Goal: Task Accomplishment & Management: Manage account settings

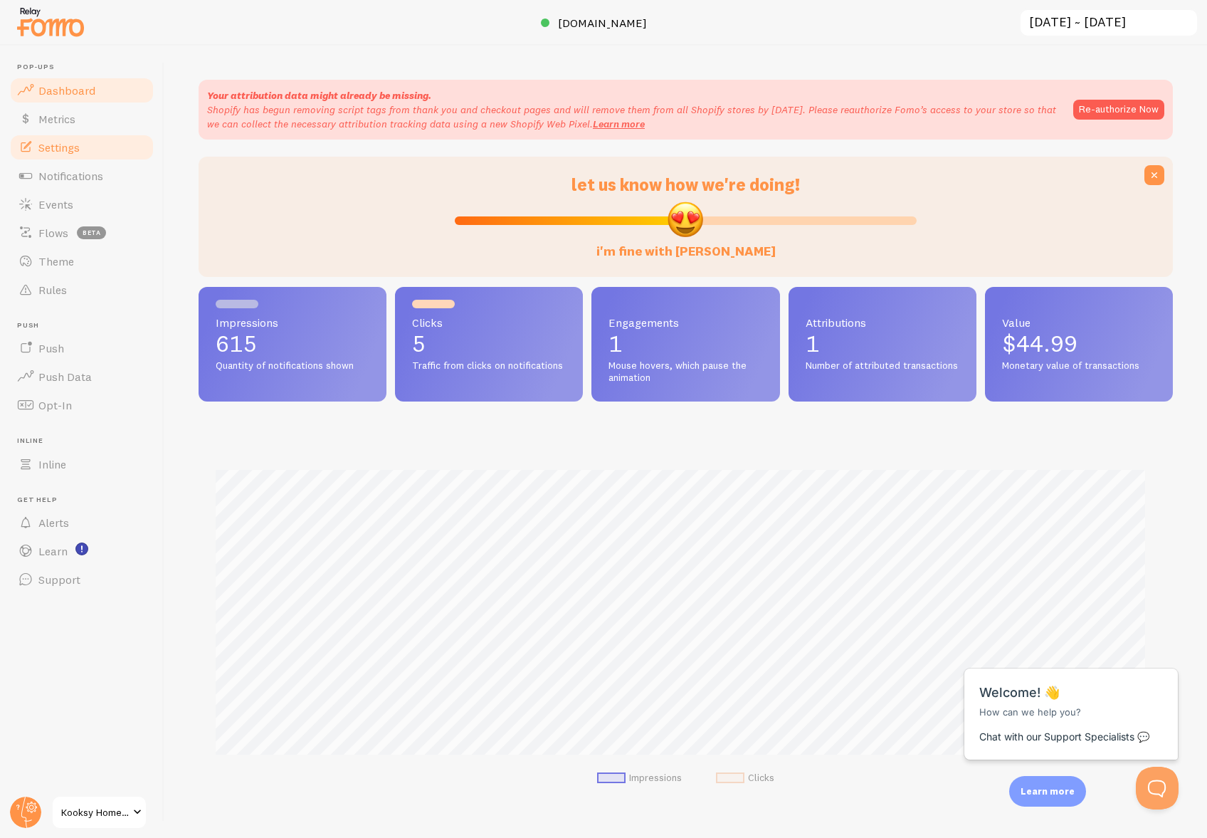
click at [98, 144] on link "Settings" at bounding box center [82, 147] width 147 height 28
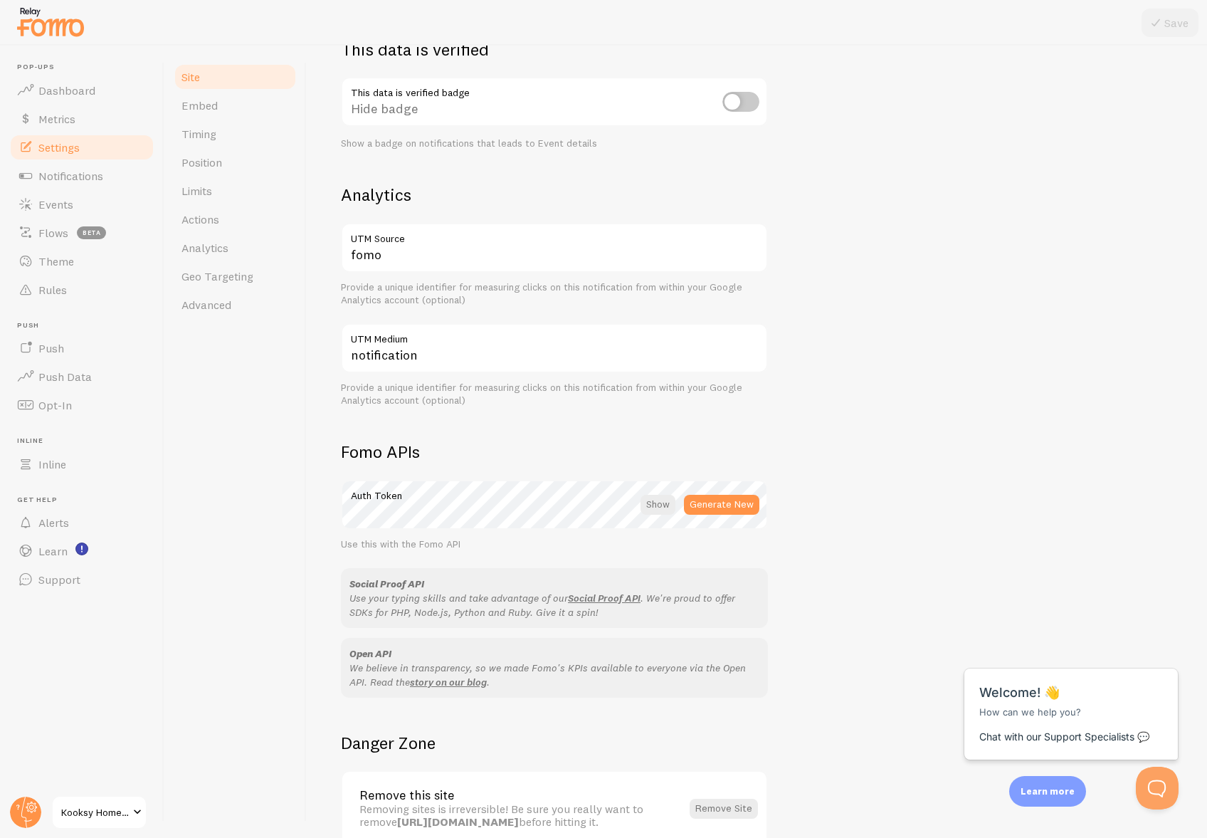
scroll to position [506, 0]
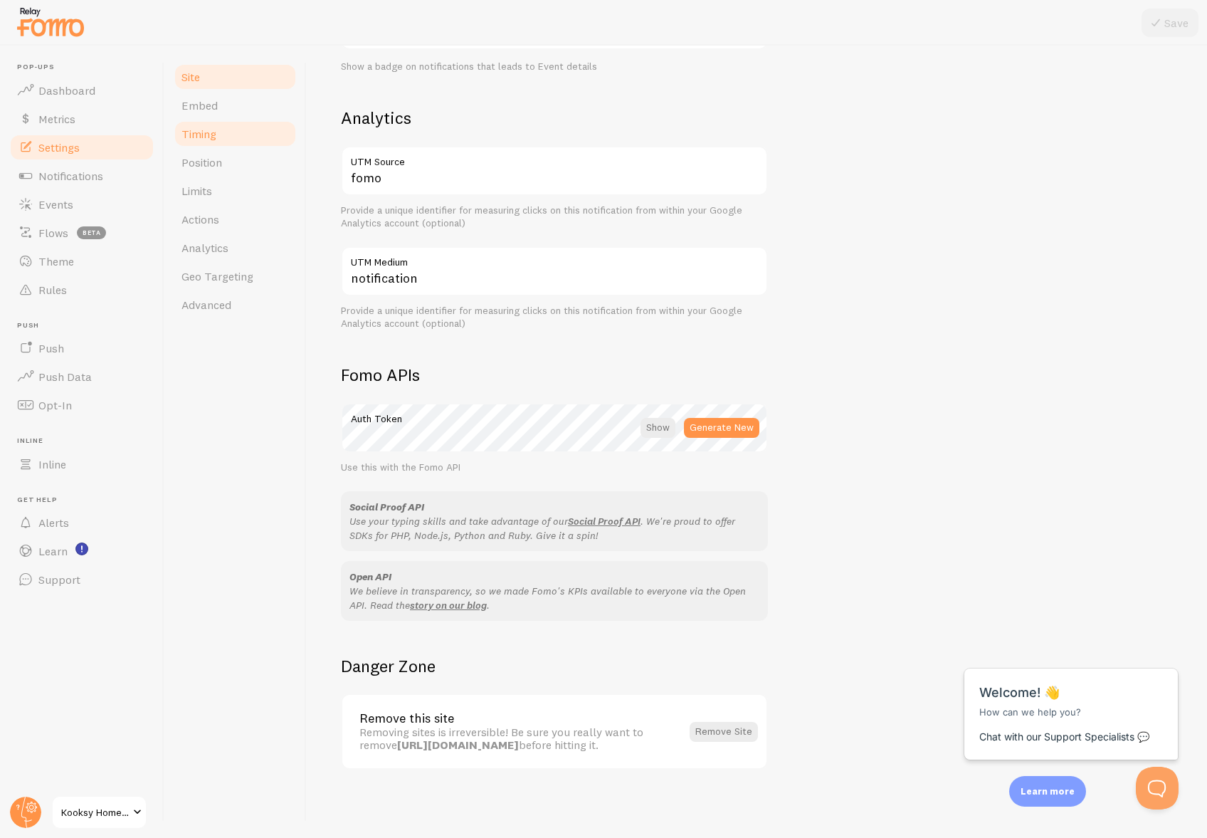
click at [236, 136] on link "Timing" at bounding box center [235, 134] width 125 height 28
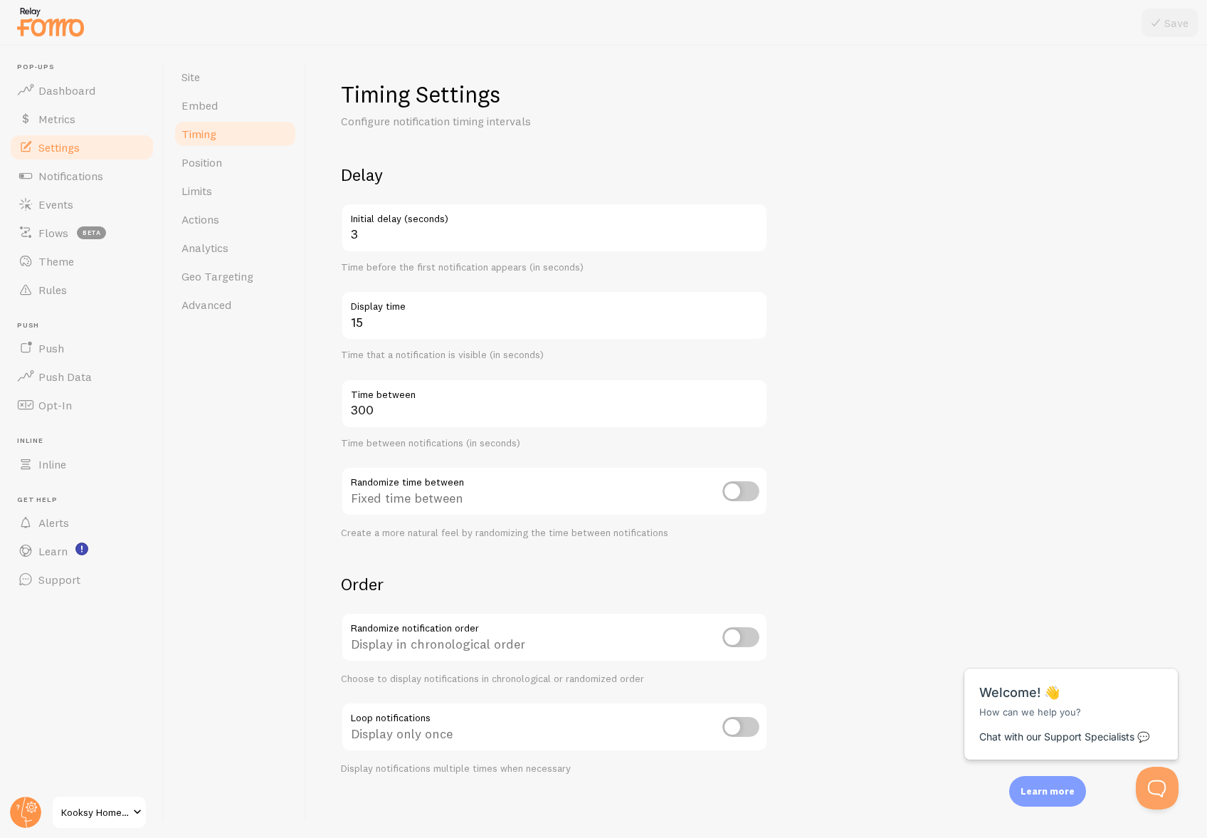
scroll to position [5, 0]
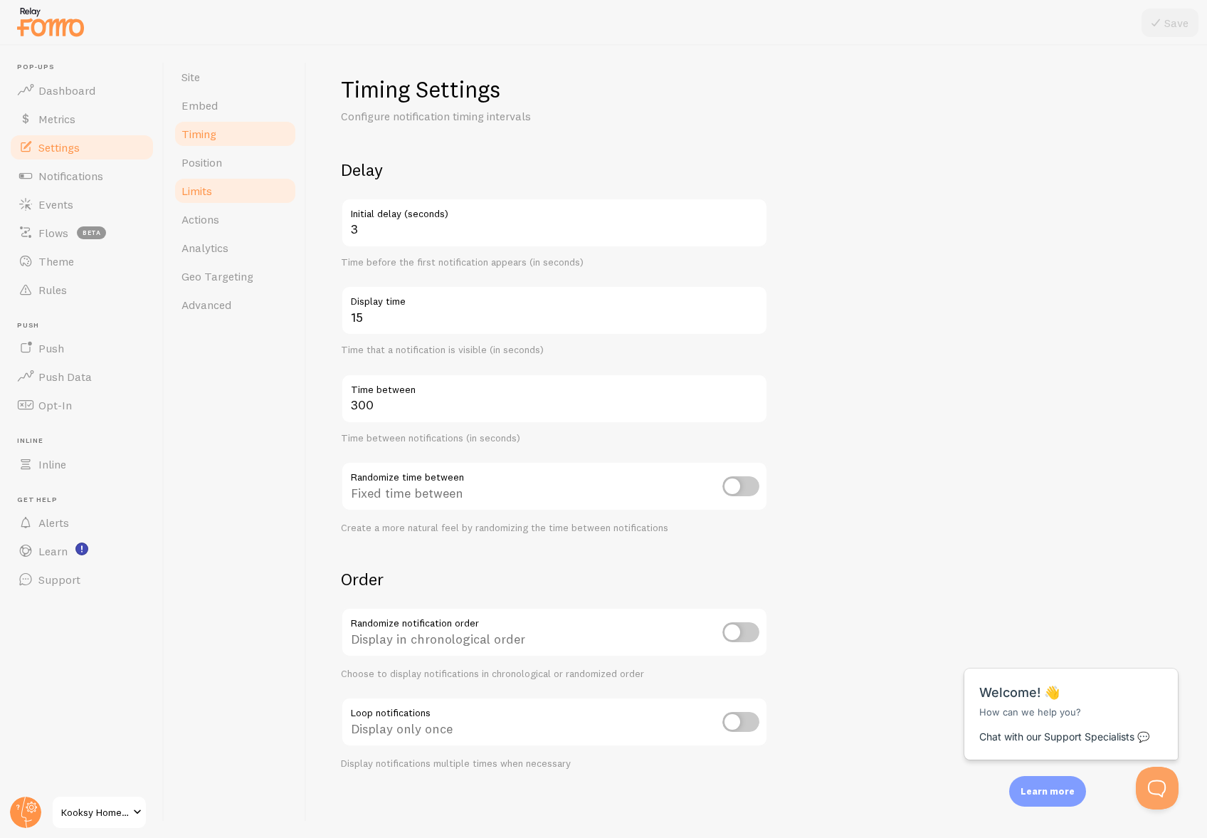
click at [236, 199] on link "Limits" at bounding box center [235, 191] width 125 height 28
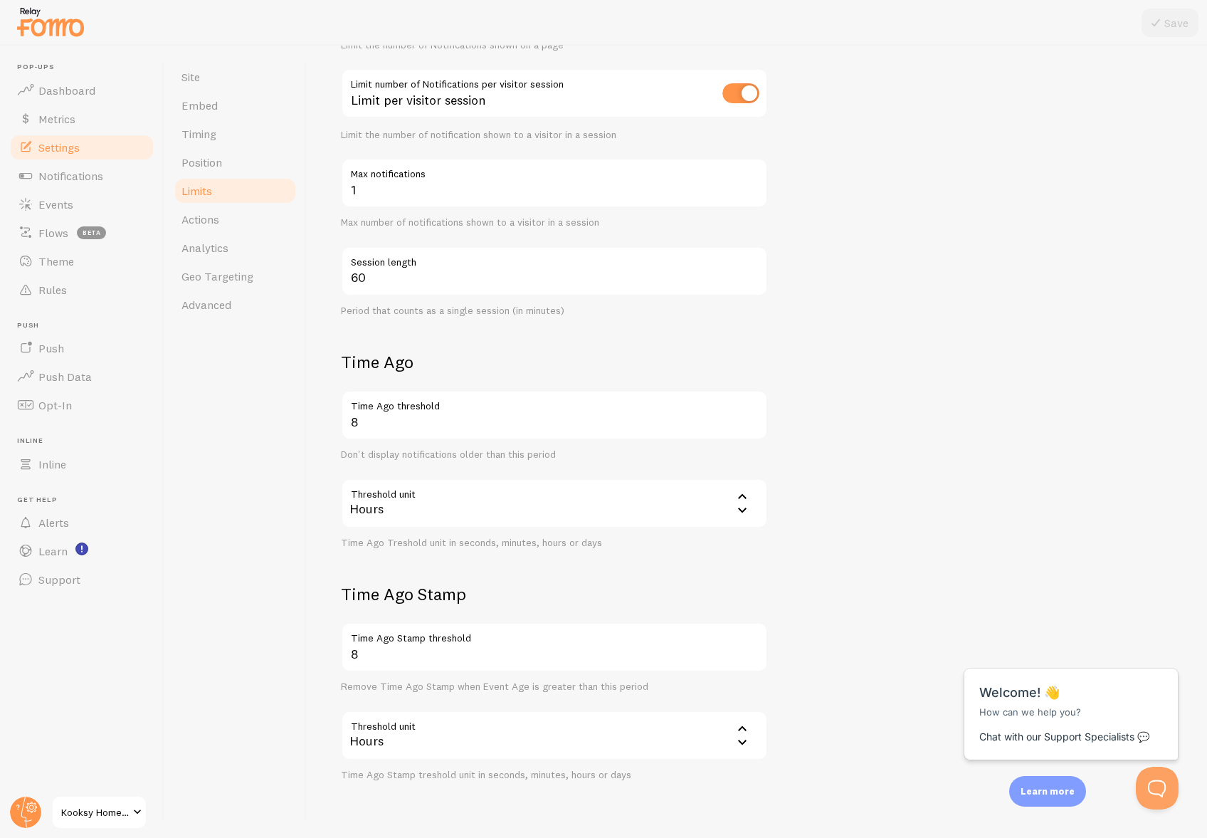
scroll to position [261, 0]
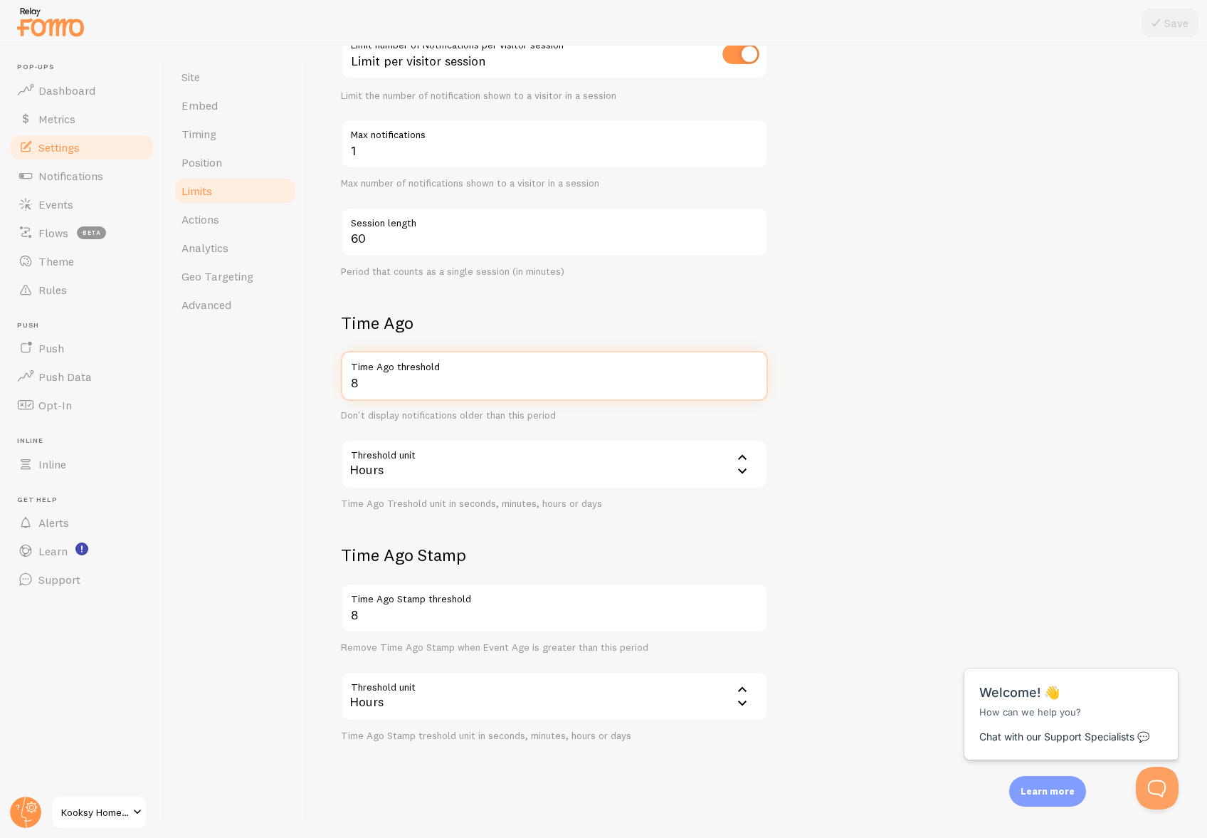
drag, startPoint x: 377, startPoint y: 393, endPoint x: 330, endPoint y: 389, distance: 46.5
click at [330, 389] on div "Limits Notification control and limitations Notification Count 1 Max Notificati…" at bounding box center [757, 442] width 900 height 792
type input "2"
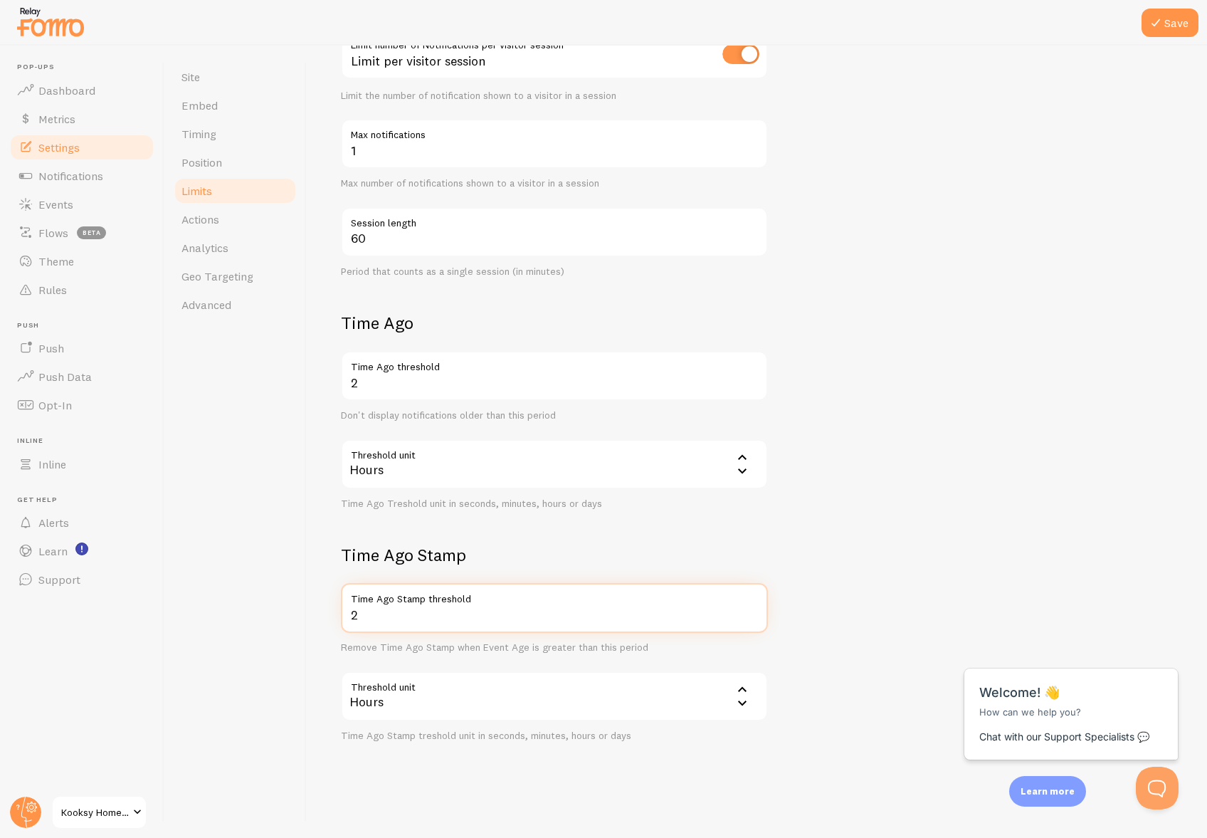
drag, startPoint x: 410, startPoint y: 625, endPoint x: 327, endPoint y: 615, distance: 83.9
click at [327, 615] on div "Limits Notification control and limitations Notification Count 1 Max Notificati…" at bounding box center [757, 442] width 900 height 792
type input "2"
click at [1172, 22] on button "Save" at bounding box center [1170, 23] width 57 height 28
